Goal: Find specific page/section: Find specific page/section

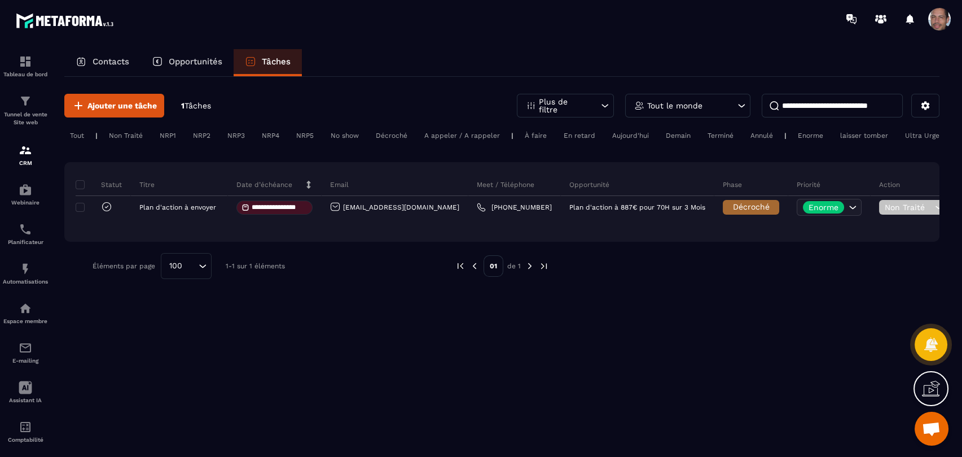
click at [199, 62] on p "Opportunités" at bounding box center [196, 61] width 54 height 10
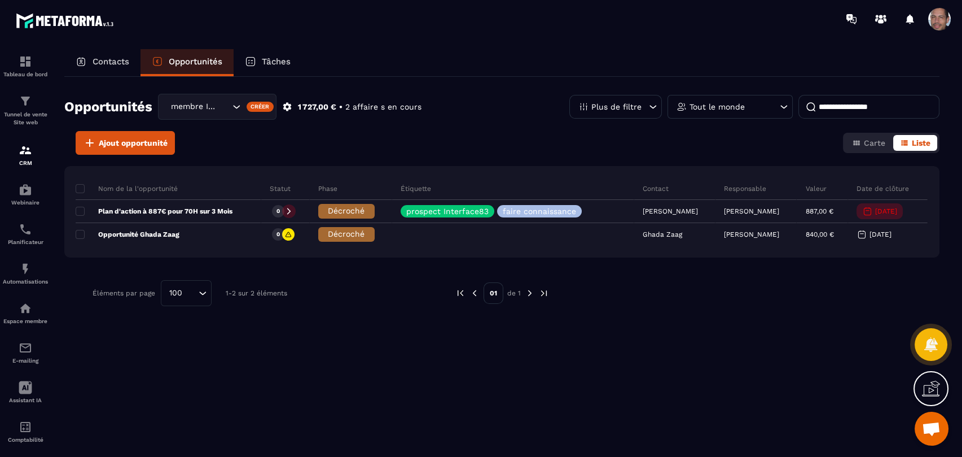
click at [106, 62] on p "Contacts" at bounding box center [111, 61] width 37 height 10
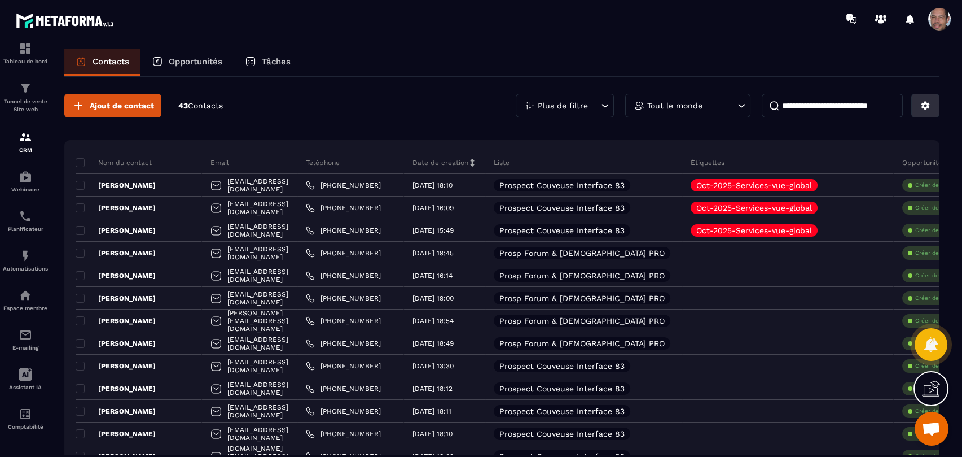
click at [926, 108] on icon at bounding box center [926, 106] width 8 height 8
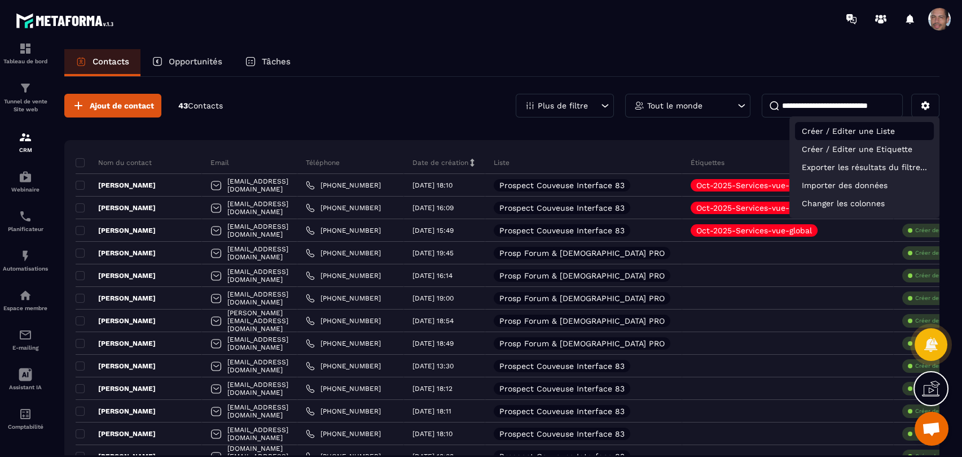
click at [896, 134] on p "Créer / Editer une Liste" at bounding box center [864, 131] width 139 height 18
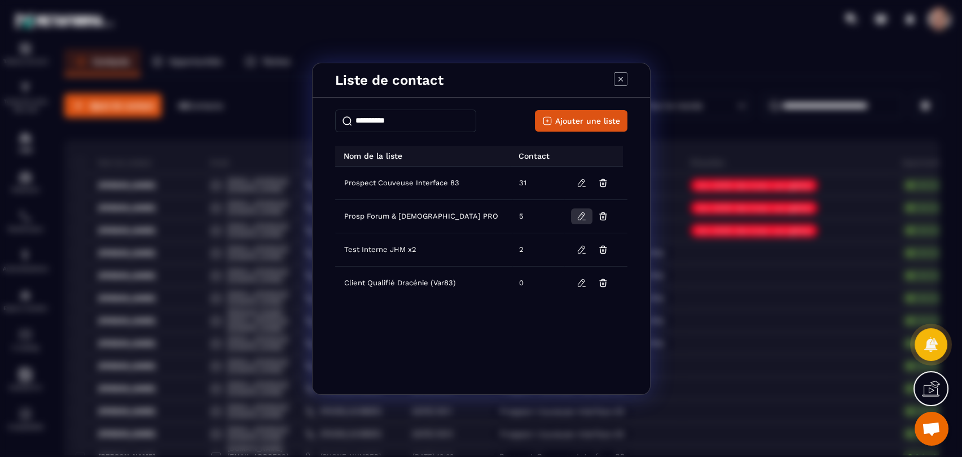
click at [584, 216] on icon "Modal window" at bounding box center [582, 216] width 10 height 10
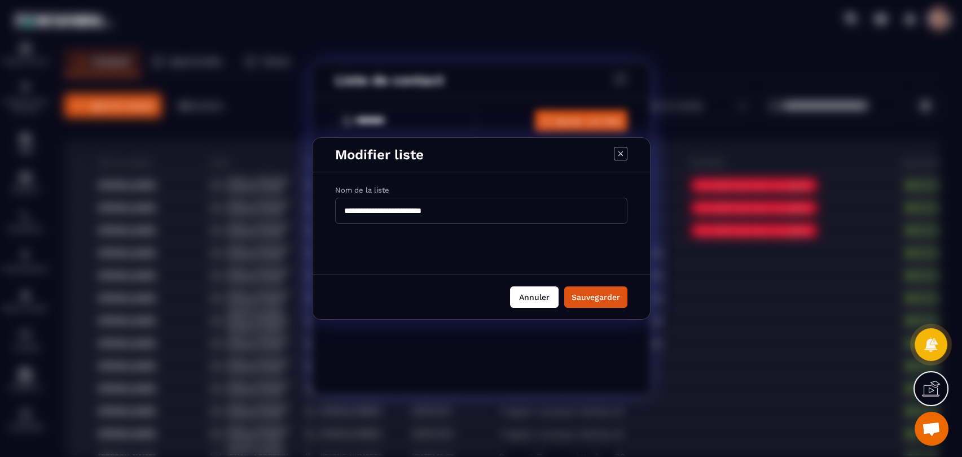
click at [528, 297] on button "Annuler" at bounding box center [534, 296] width 49 height 21
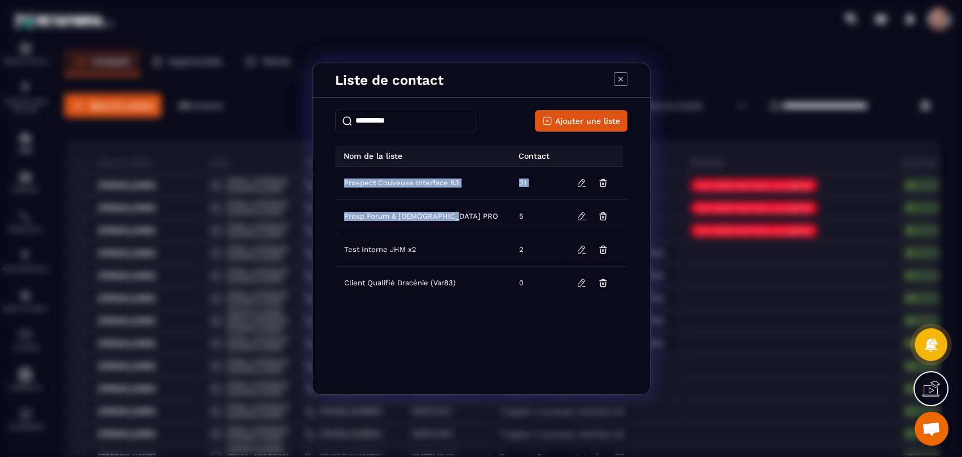
drag, startPoint x: 472, startPoint y: 217, endPoint x: 329, endPoint y: 216, distance: 143.3
click at [329, 216] on div "Ajouter une liste Nom de la liste Contact Prospect Couveuse Interface 83 31 Pro…" at bounding box center [481, 246] width 337 height 293
click at [477, 212] on td "Prosp Forum & [DEMOGRAPHIC_DATA] PRO" at bounding box center [423, 215] width 177 height 33
click at [619, 80] on icon "Modal window" at bounding box center [621, 79] width 14 height 14
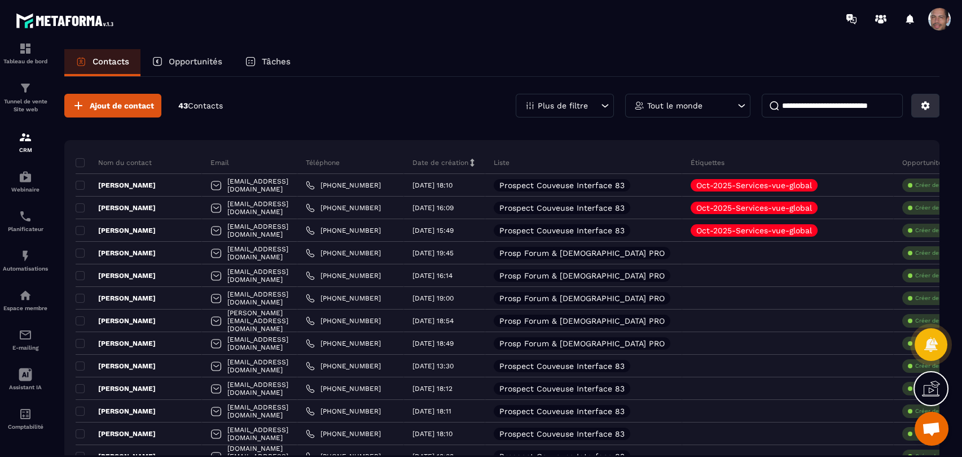
click at [925, 102] on icon at bounding box center [925, 105] width 10 height 10
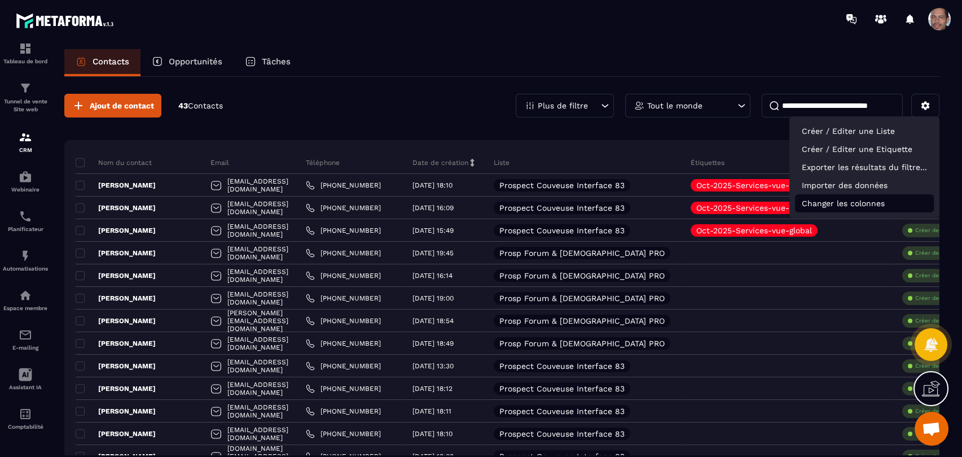
click at [875, 203] on p "Changer les colonnes" at bounding box center [864, 203] width 139 height 18
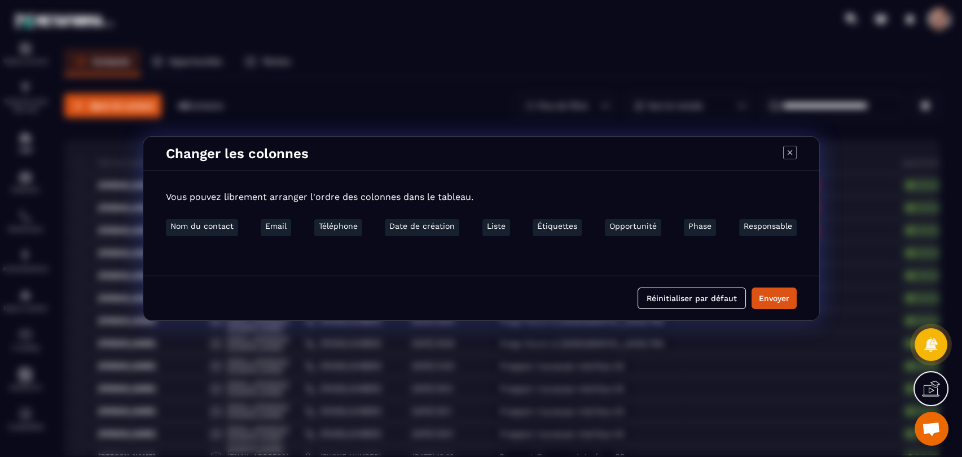
click at [792, 151] on icon "Modal window" at bounding box center [790, 153] width 14 height 14
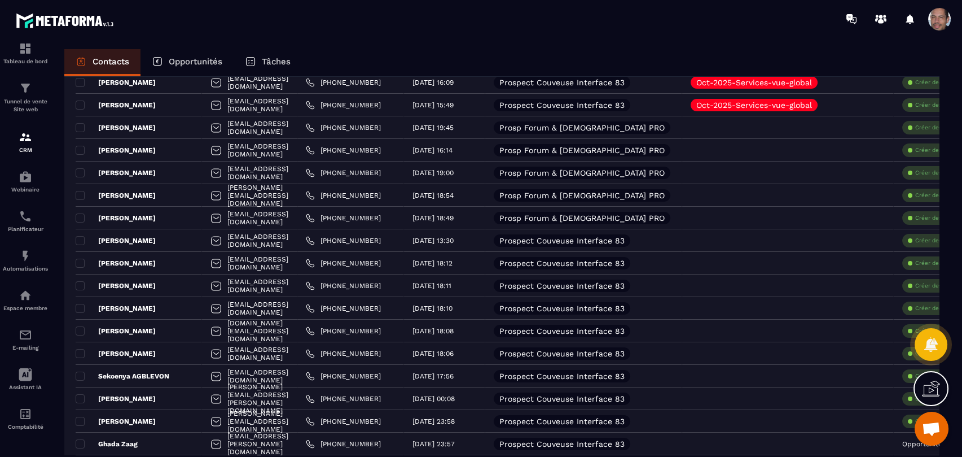
scroll to position [63, 0]
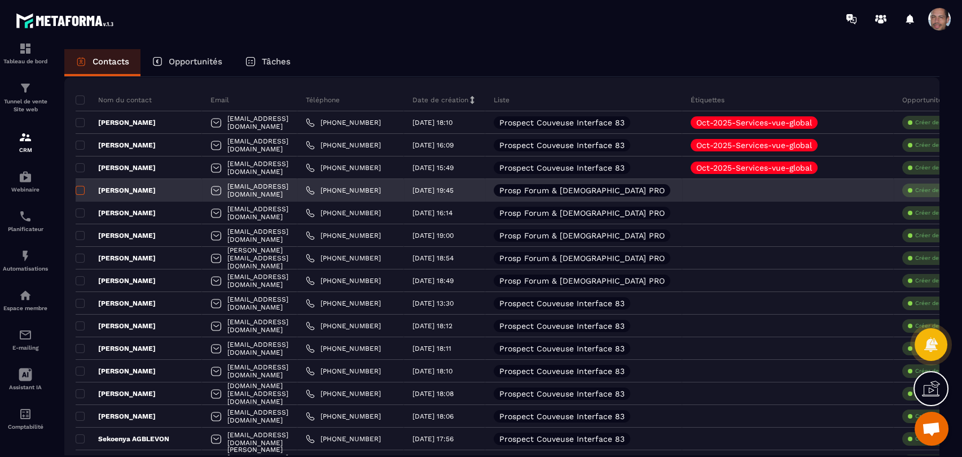
click at [83, 192] on span at bounding box center [80, 190] width 9 height 9
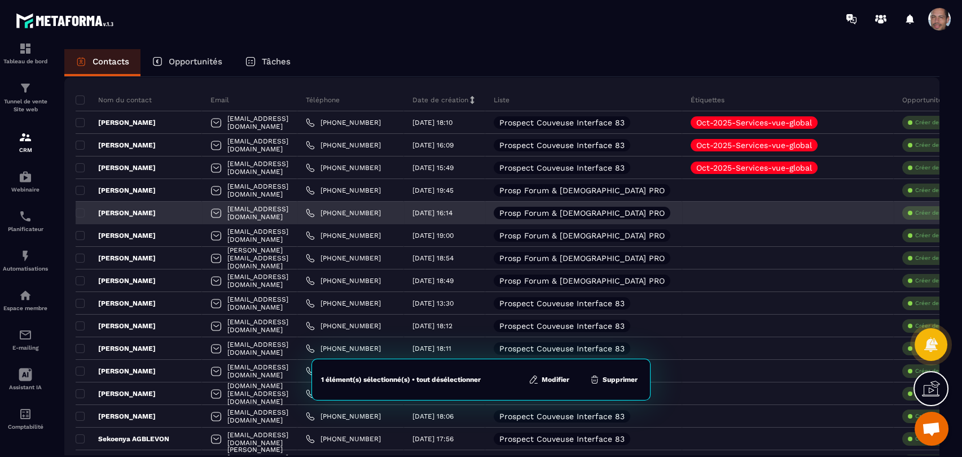
click at [86, 211] on p "[PERSON_NAME]" at bounding box center [116, 212] width 80 height 9
